Goal: Find contact information: Find contact information

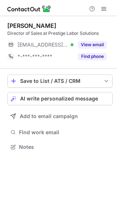
scroll to position [142, 117]
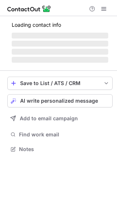
scroll to position [142, 117]
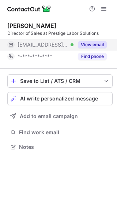
click at [93, 43] on button "View email" at bounding box center [92, 44] width 29 height 7
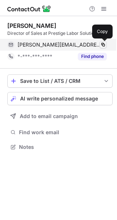
click at [104, 45] on span at bounding box center [103, 45] width 6 height 6
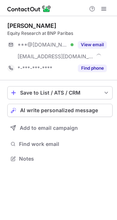
scroll to position [153, 117]
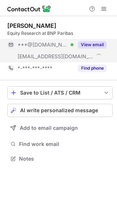
click at [97, 44] on button "View email" at bounding box center [92, 44] width 29 height 7
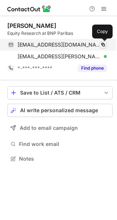
click at [102, 43] on span at bounding box center [103, 45] width 6 height 6
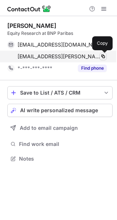
click at [104, 55] on span at bounding box center [103, 56] width 6 height 6
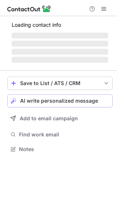
scroll to position [142, 117]
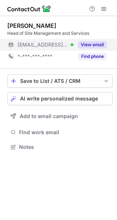
click at [88, 44] on button "View email" at bounding box center [92, 44] width 29 height 7
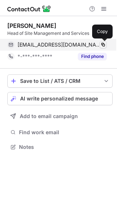
click at [104, 43] on span at bounding box center [103, 45] width 6 height 6
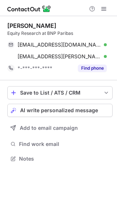
scroll to position [153, 117]
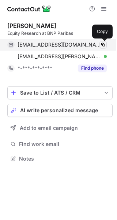
click at [102, 45] on span at bounding box center [103, 45] width 6 height 6
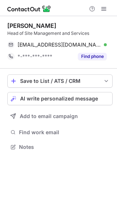
scroll to position [142, 117]
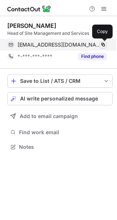
click at [103, 44] on span at bounding box center [103, 45] width 6 height 6
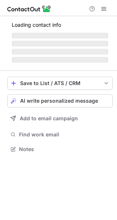
scroll to position [165, 117]
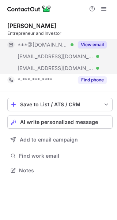
click at [102, 45] on button "View email" at bounding box center [92, 44] width 29 height 7
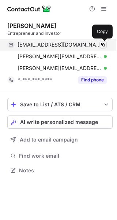
click at [103, 46] on span at bounding box center [103, 45] width 6 height 6
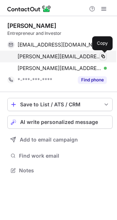
click at [101, 58] on span at bounding box center [103, 56] width 6 height 6
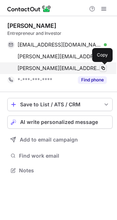
click at [101, 69] on span at bounding box center [103, 68] width 6 height 6
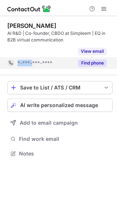
scroll to position [137, 117]
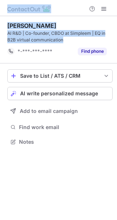
drag, startPoint x: 71, startPoint y: 50, endPoint x: -67, endPoint y: 167, distance: 180.6
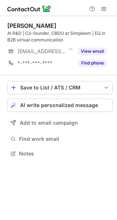
scroll to position [148, 117]
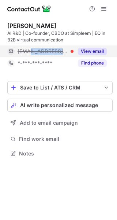
copy span "simpleem.com"
drag, startPoint x: 73, startPoint y: 51, endPoint x: 31, endPoint y: 53, distance: 41.8
click at [31, 53] on div "***@simpleem.com" at bounding box center [46, 51] width 56 height 7
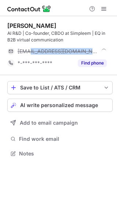
scroll to position [160, 117]
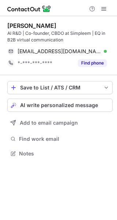
scroll to position [148, 117]
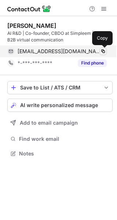
click at [104, 50] on span at bounding box center [103, 51] width 6 height 6
